Goal: Transaction & Acquisition: Book appointment/travel/reservation

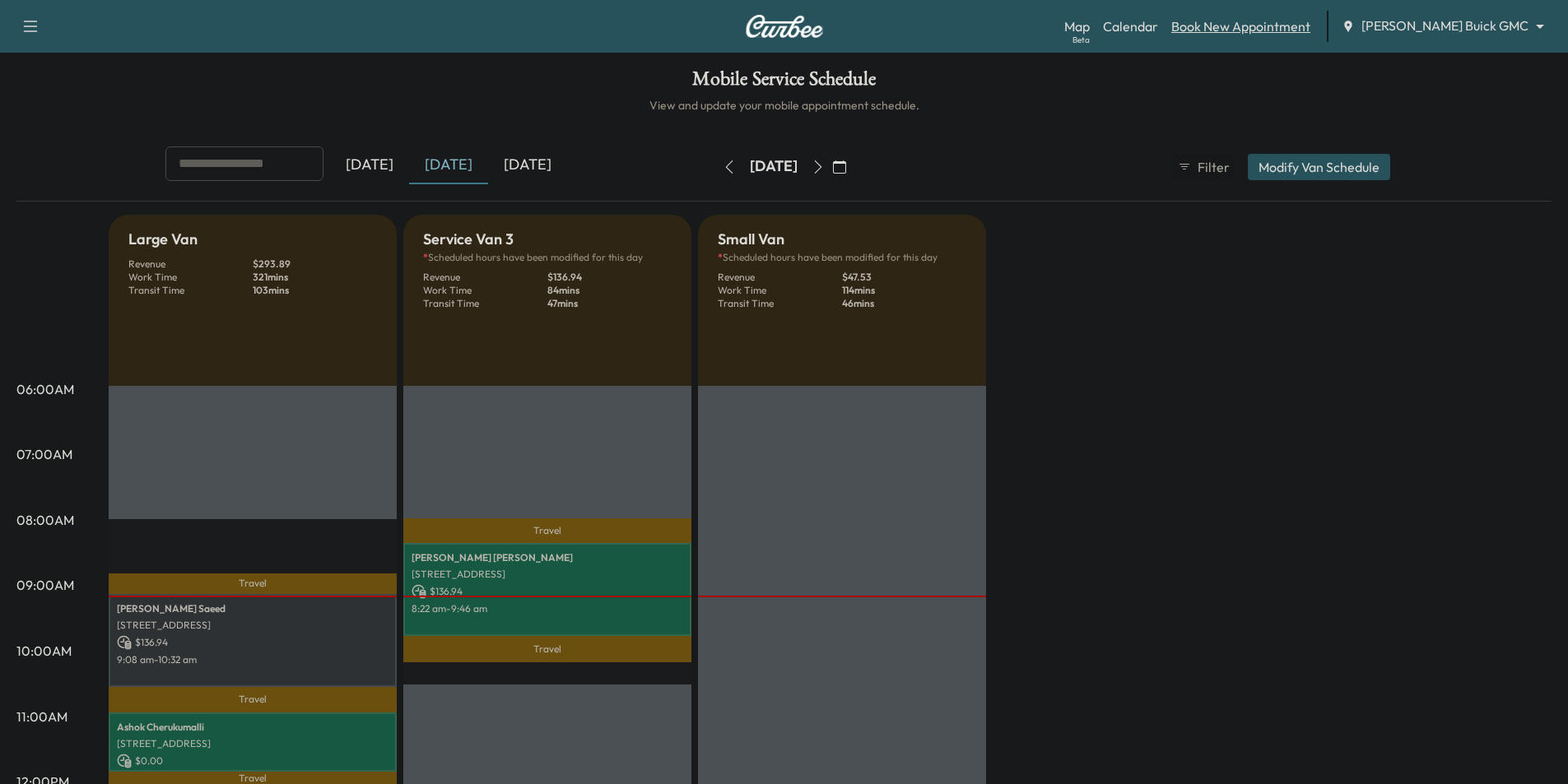
click at [1310, 27] on link "Book New Appointment" at bounding box center [1241, 26] width 139 height 20
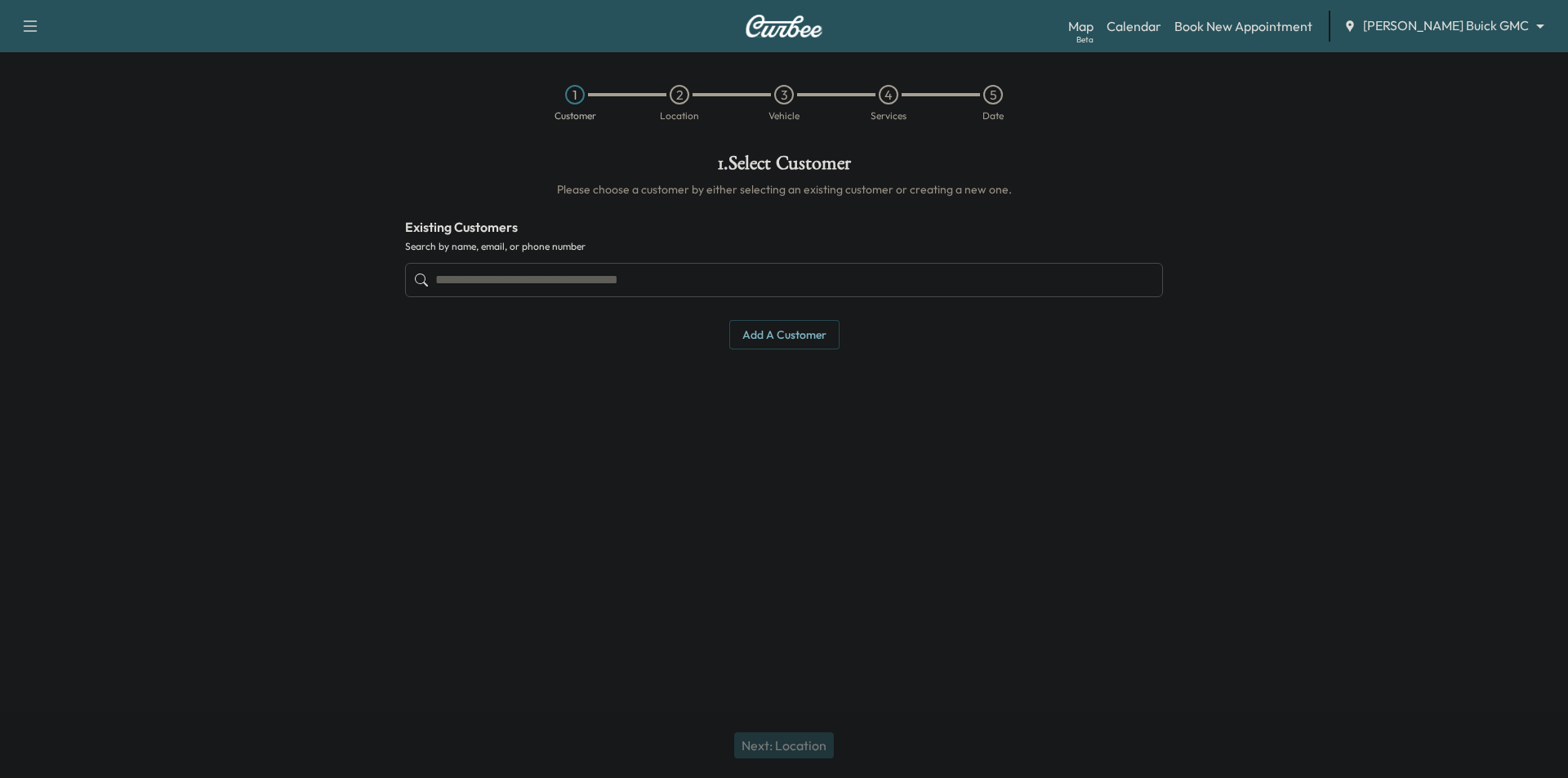
click at [703, 270] on input "text" at bounding box center [784, 280] width 758 height 35
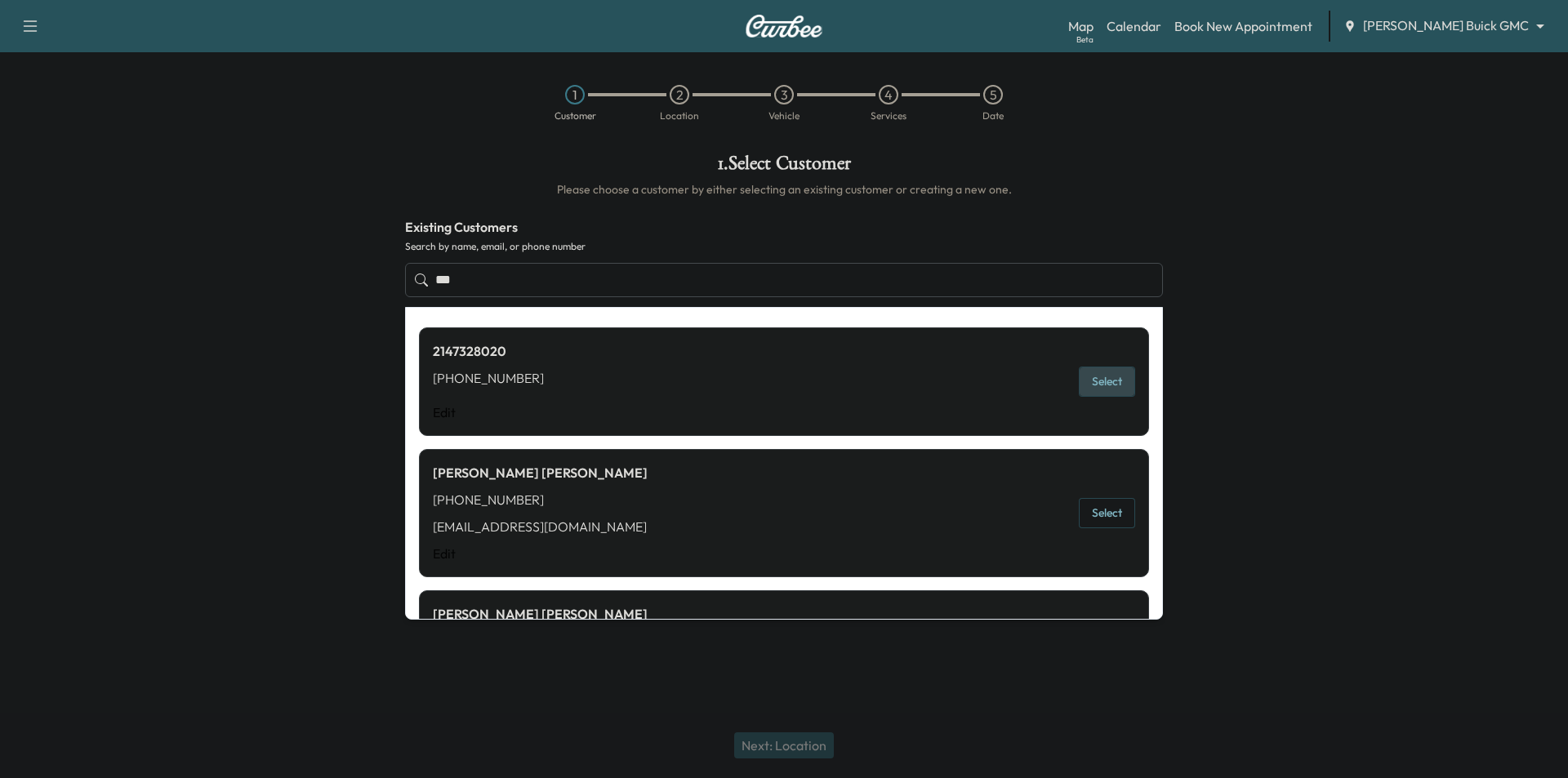
click at [1099, 384] on button "Select" at bounding box center [1107, 381] width 57 height 30
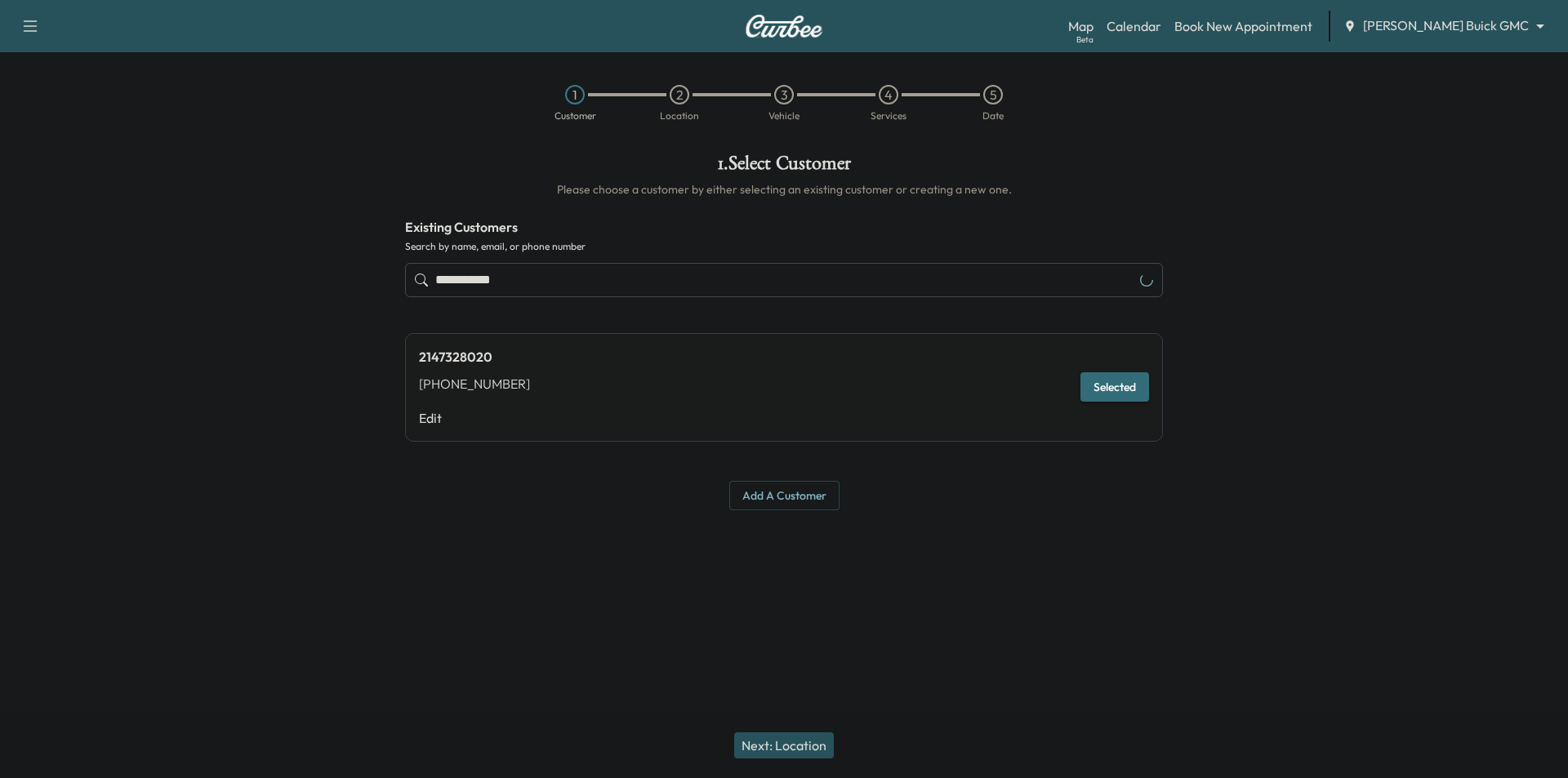
click at [797, 740] on button "Next: Location" at bounding box center [784, 745] width 100 height 27
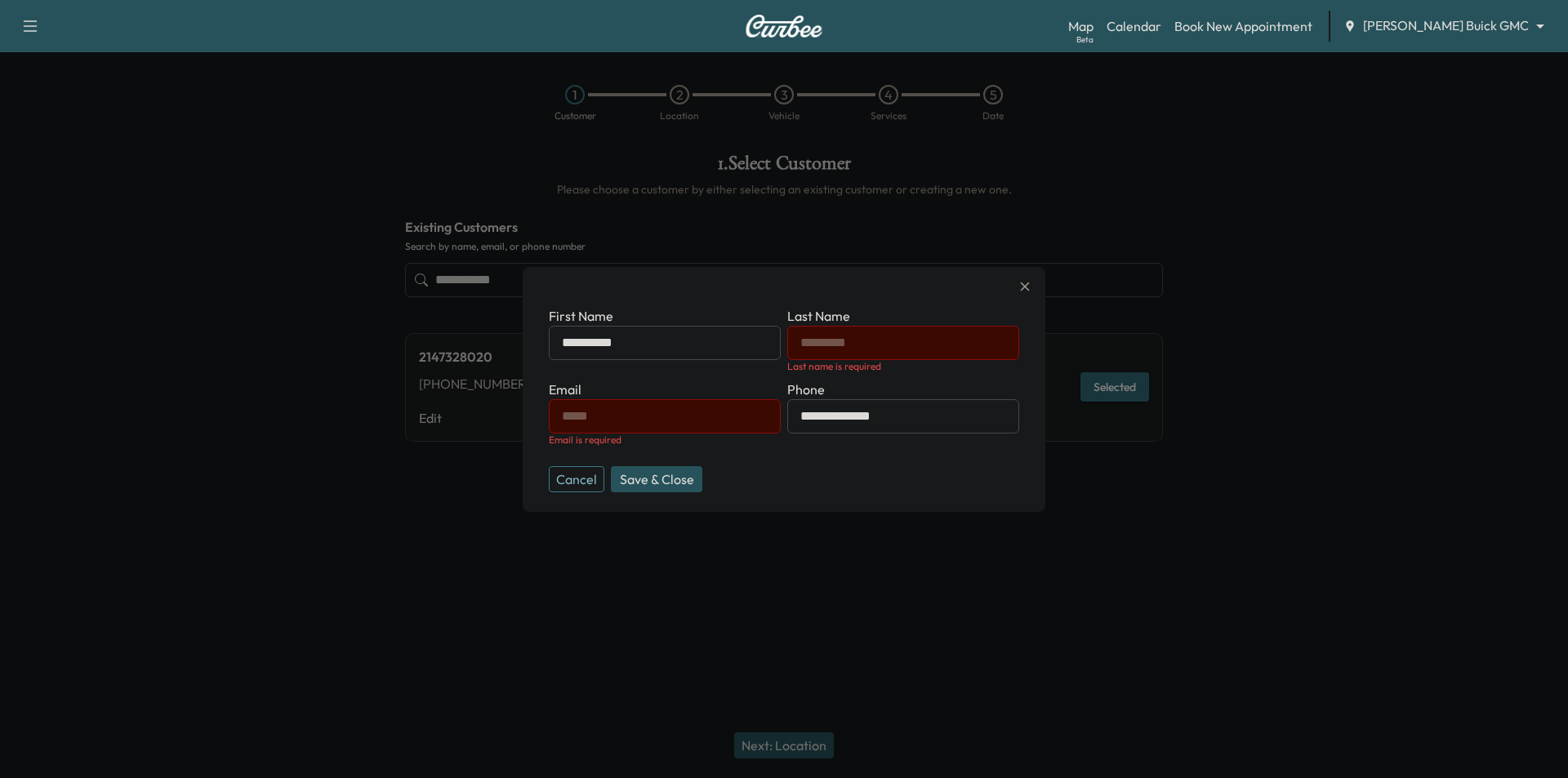
click at [1033, 284] on icon "button" at bounding box center [1025, 287] width 19 height 19
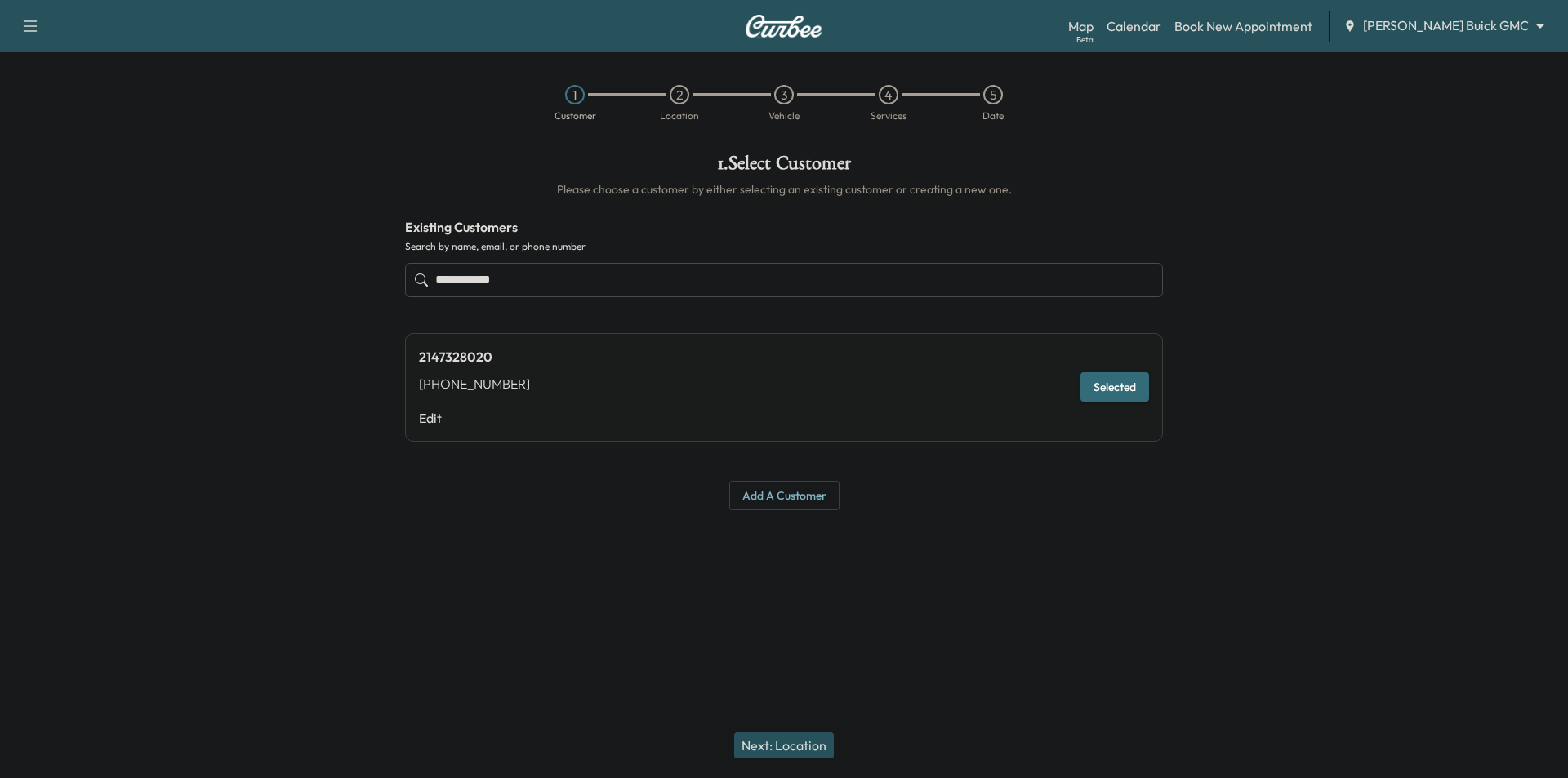
drag, startPoint x: 468, startPoint y: 279, endPoint x: 534, endPoint y: 283, distance: 66.1
click at [534, 283] on input "**********" at bounding box center [784, 280] width 758 height 35
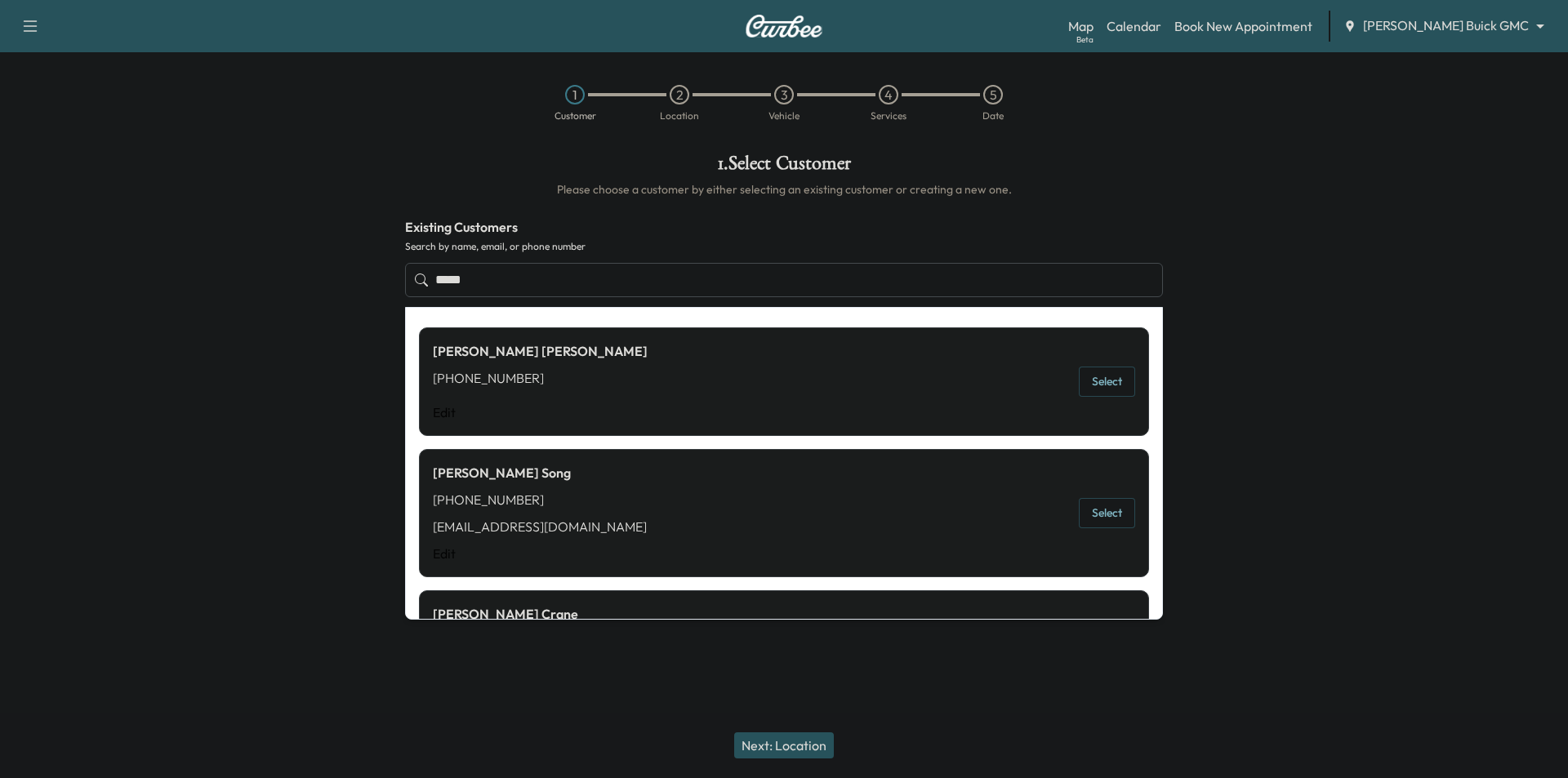
click at [1093, 519] on button "Select" at bounding box center [1107, 513] width 57 height 30
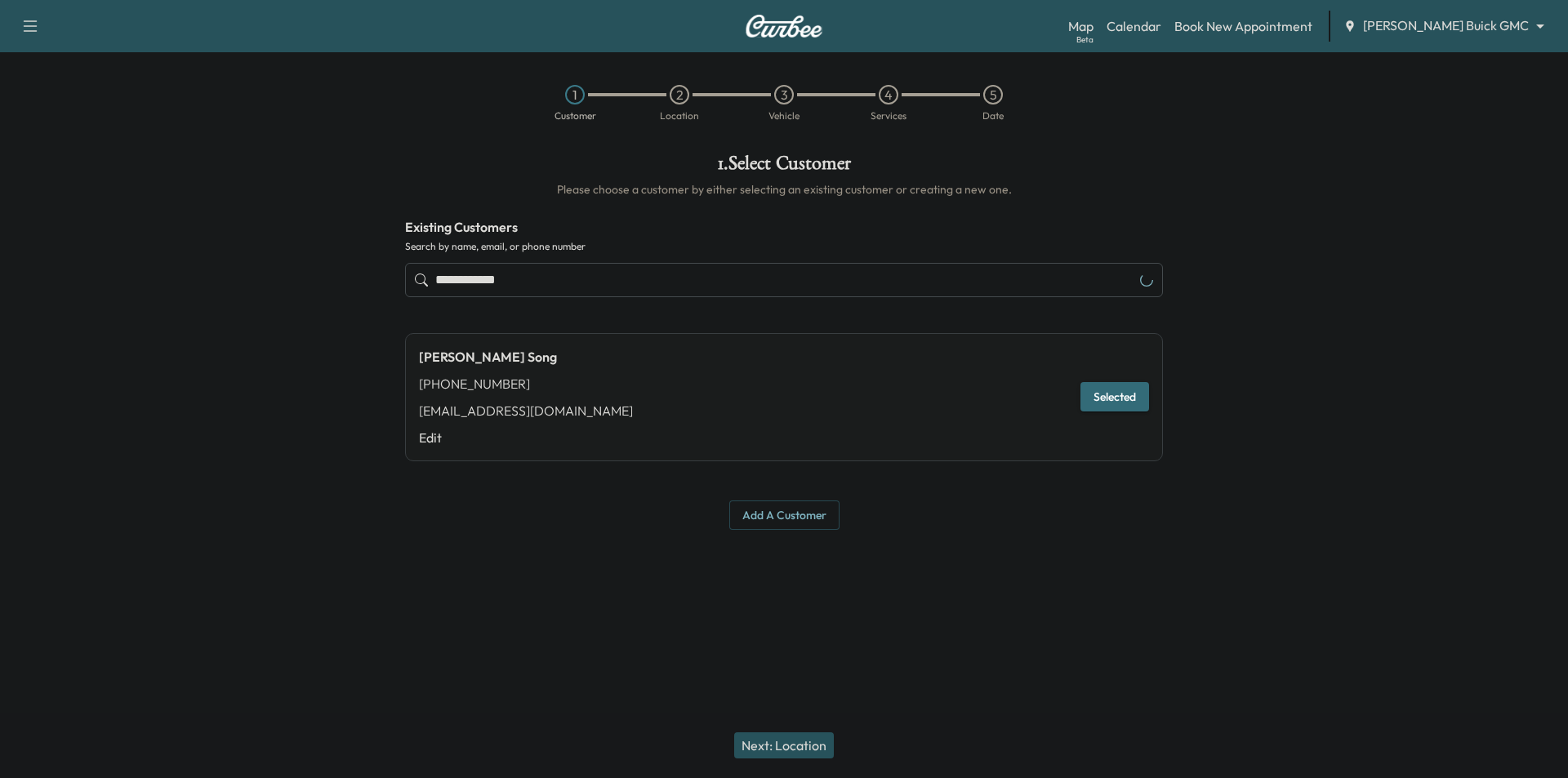
type input "**********"
click at [802, 735] on button "Next: Location" at bounding box center [784, 745] width 100 height 27
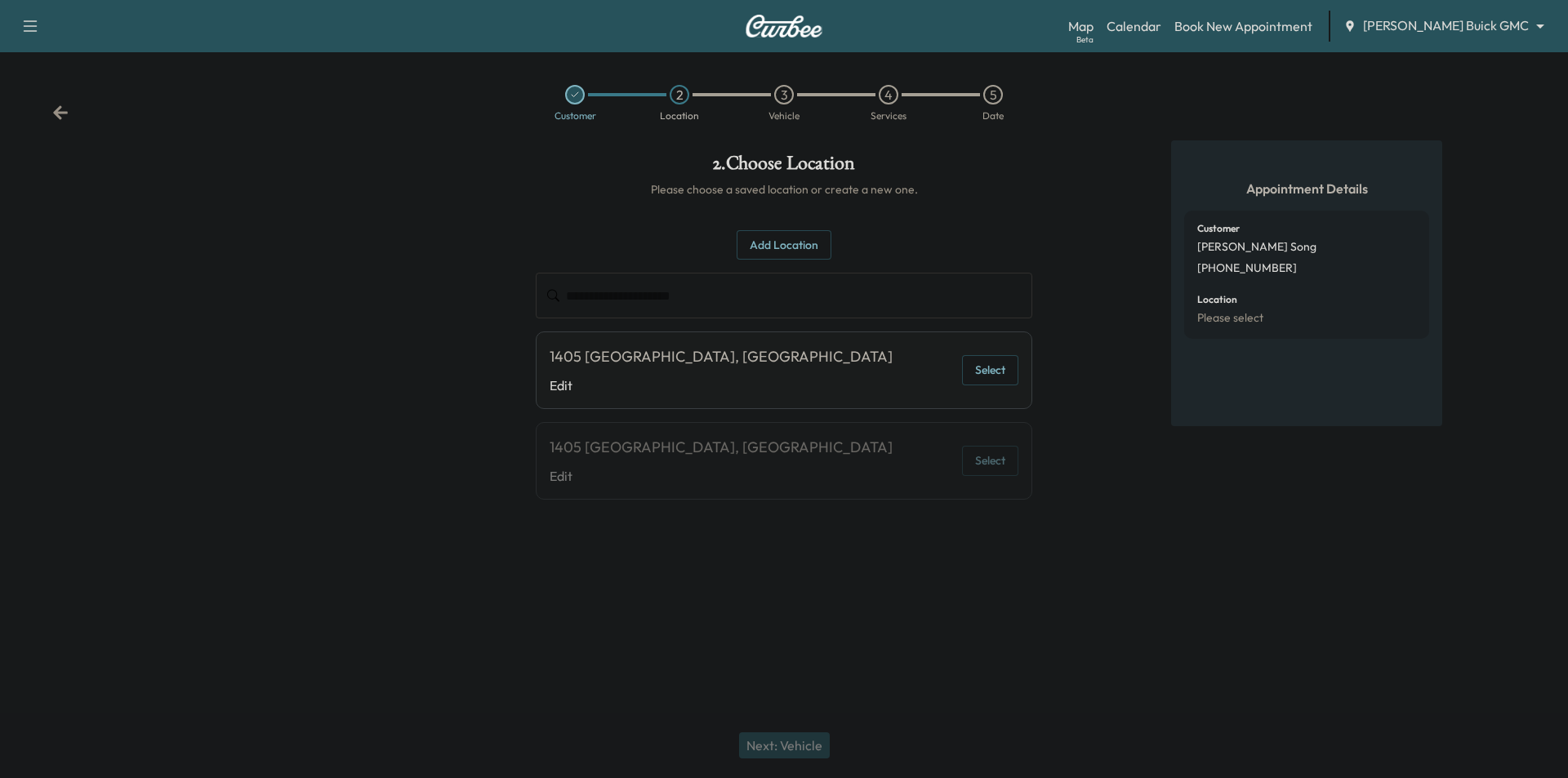
click at [810, 245] on button "Add Location" at bounding box center [784, 245] width 95 height 30
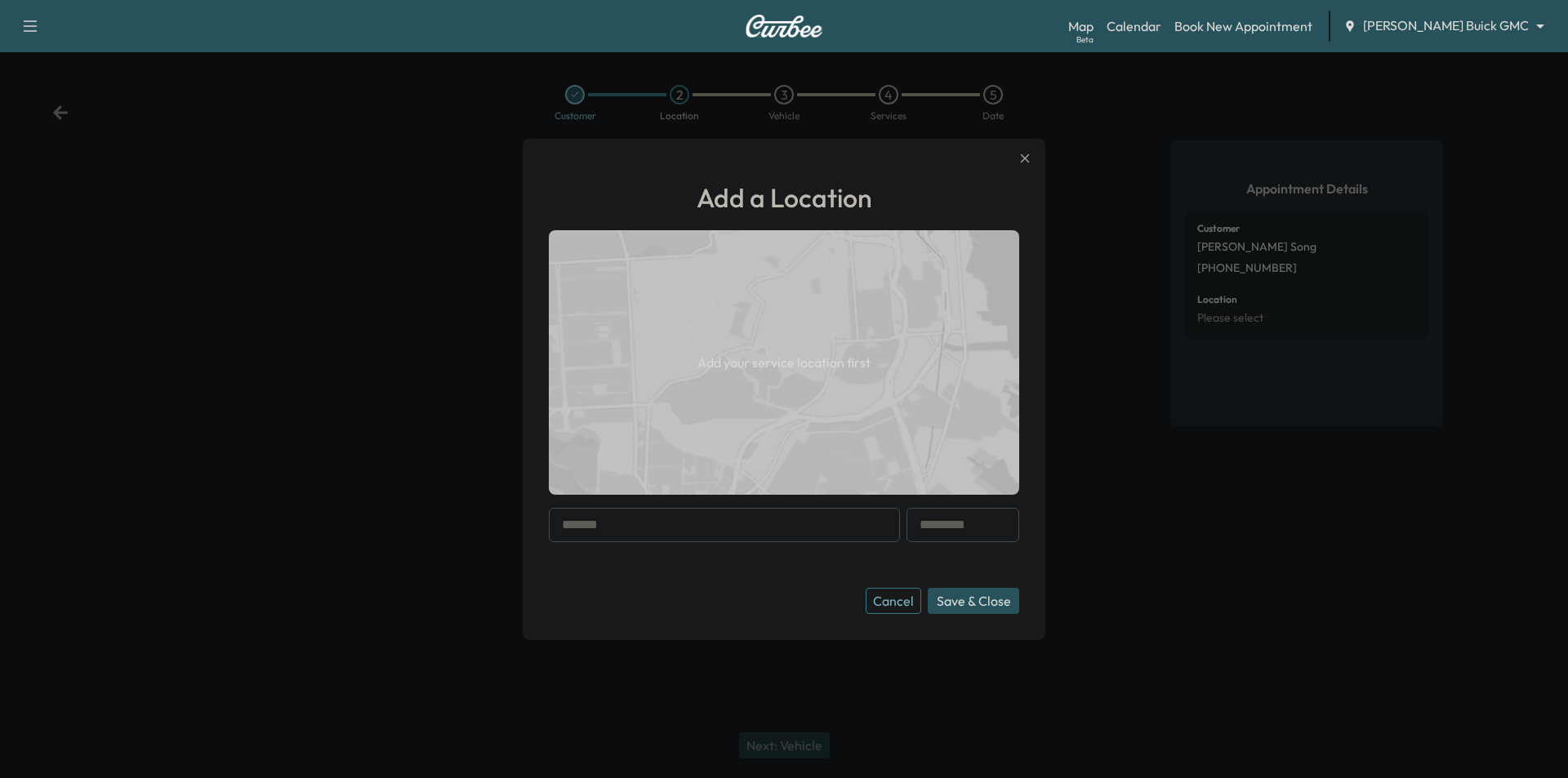
click at [701, 523] on input "text" at bounding box center [724, 525] width 351 height 35
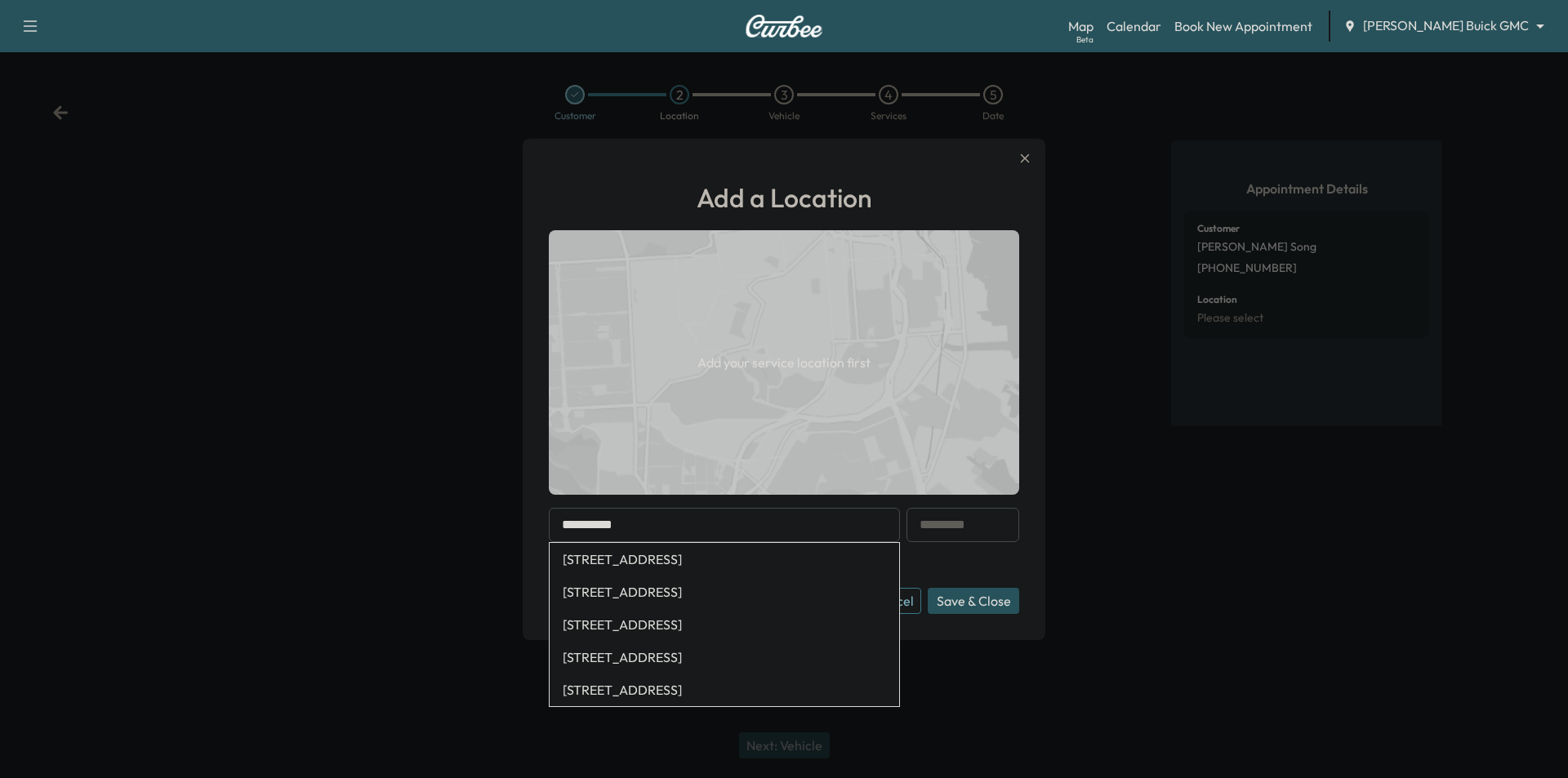
click at [720, 559] on li "[STREET_ADDRESS]" at bounding box center [724, 558] width 350 height 33
type input "**********"
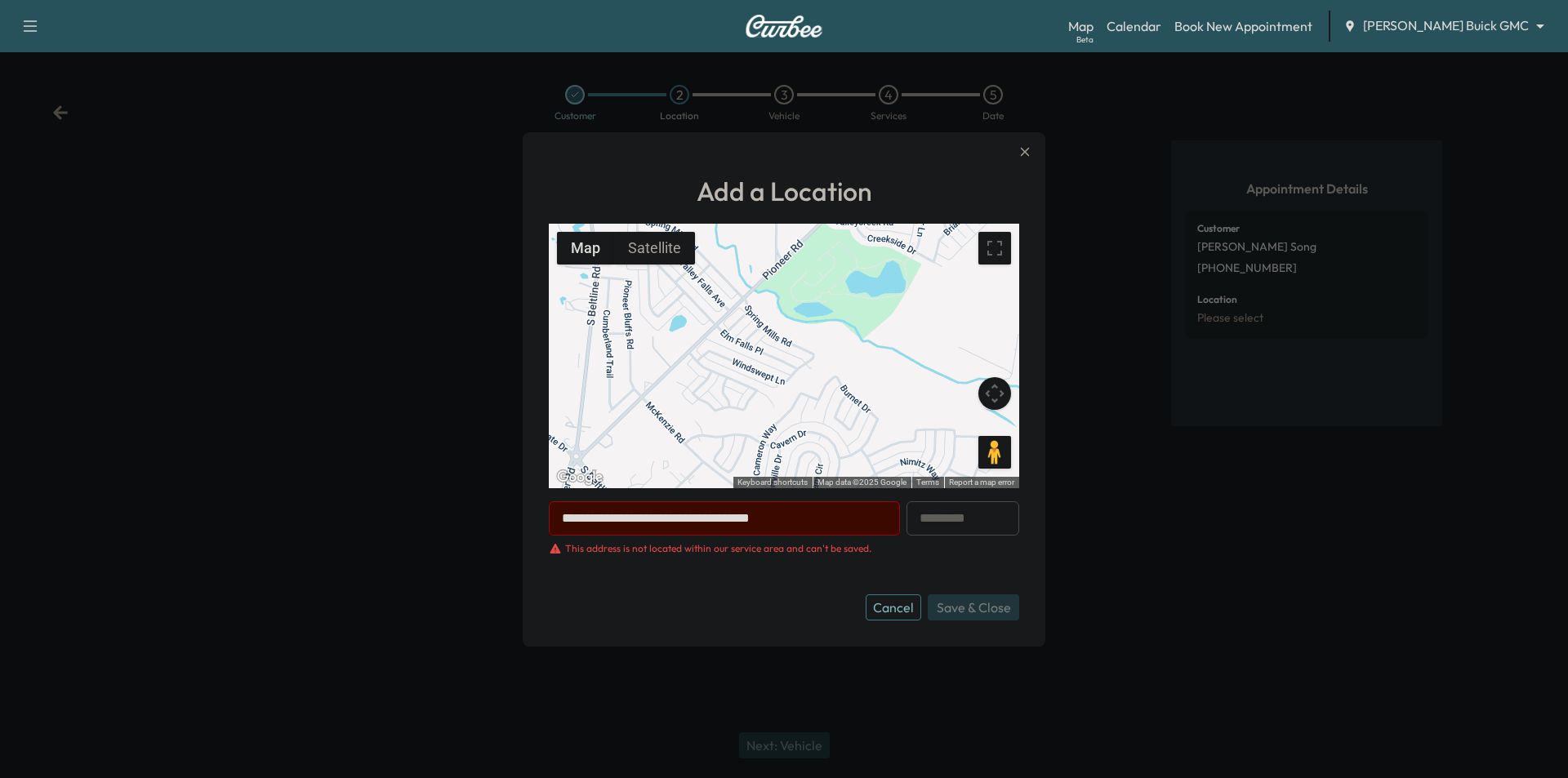
click at [880, 617] on button "Cancel" at bounding box center [893, 608] width 56 height 27
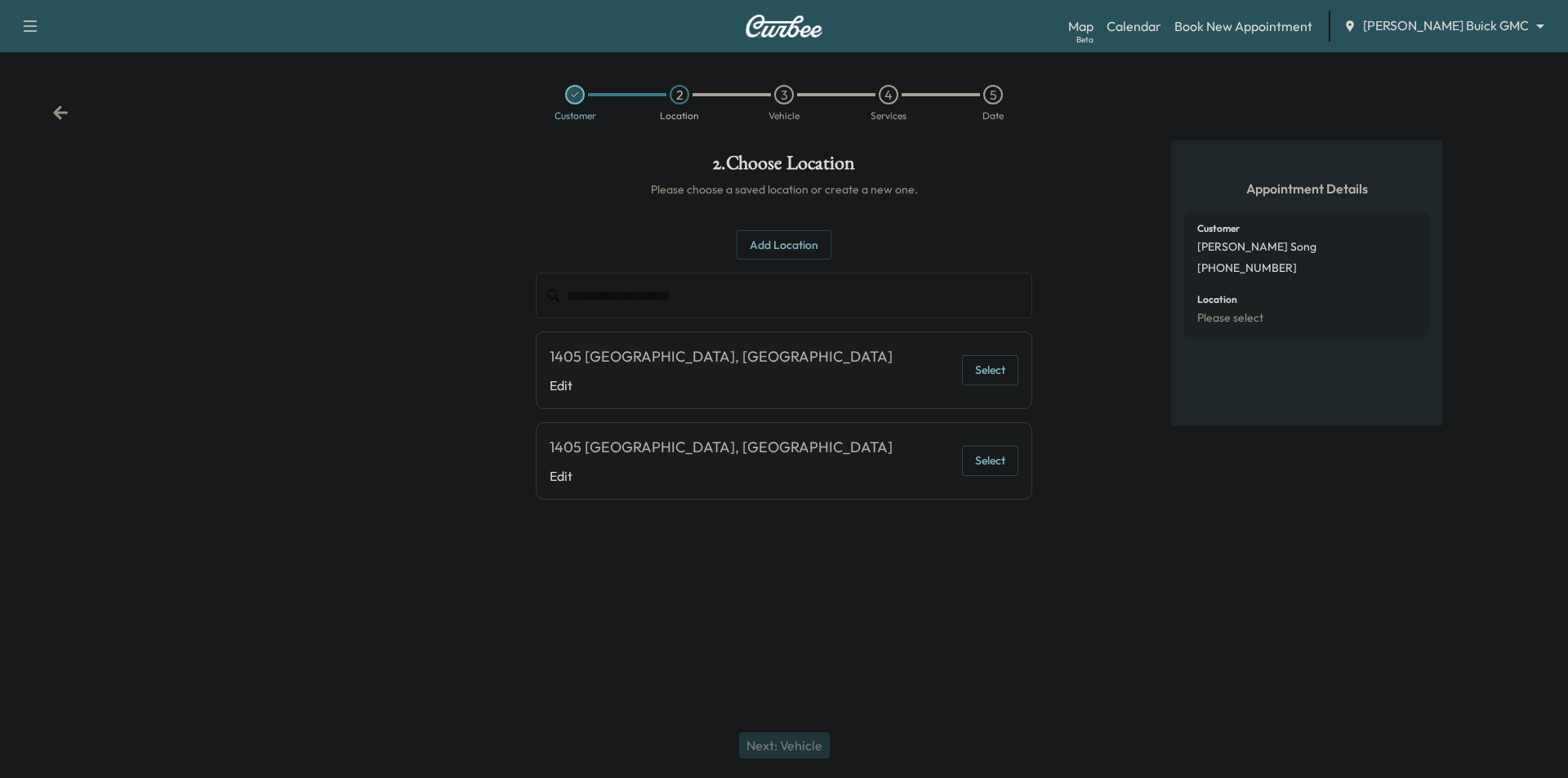
click at [65, 111] on icon at bounding box center [60, 112] width 16 height 16
